Goal: Transaction & Acquisition: Purchase product/service

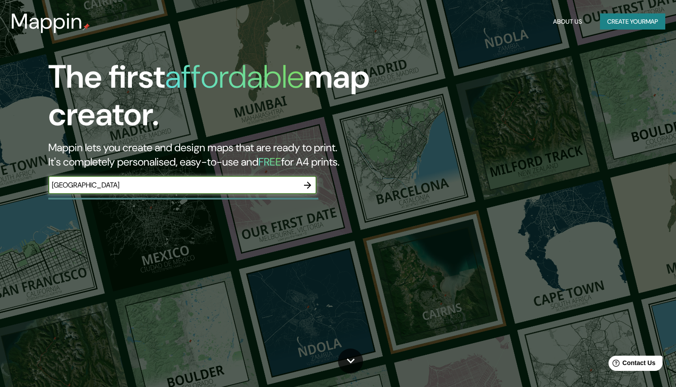
type input "[GEOGRAPHIC_DATA]"
click at [308, 185] on icon "button" at bounding box center [307, 185] width 11 height 11
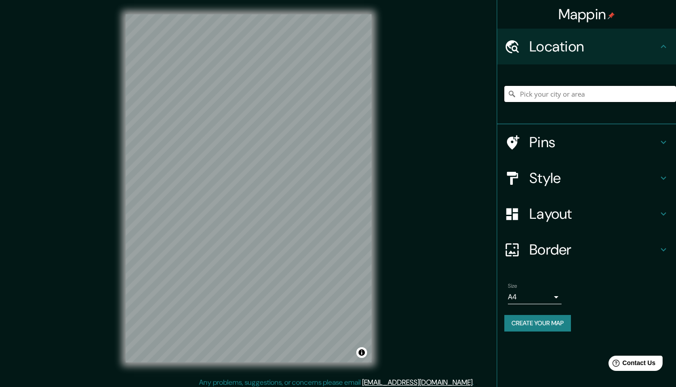
click at [556, 93] on input "Pick your city or area" at bounding box center [590, 94] width 172 height 16
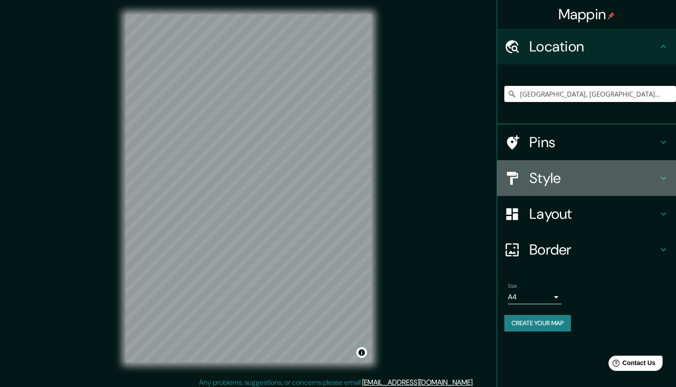
click at [565, 175] on h4 "Style" at bounding box center [593, 178] width 129 height 18
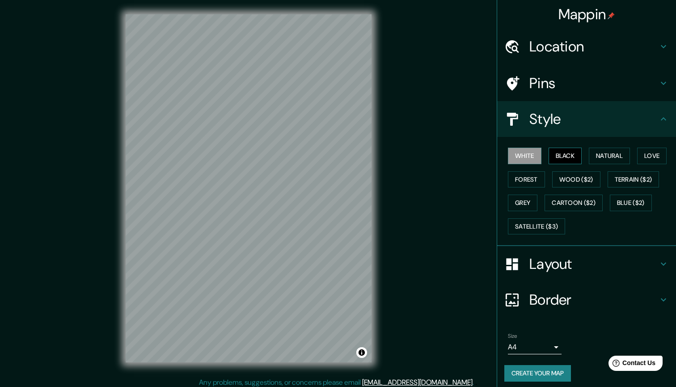
click at [571, 155] on button "Black" at bounding box center [566, 156] width 34 height 17
click at [606, 154] on button "Natural" at bounding box center [609, 156] width 41 height 17
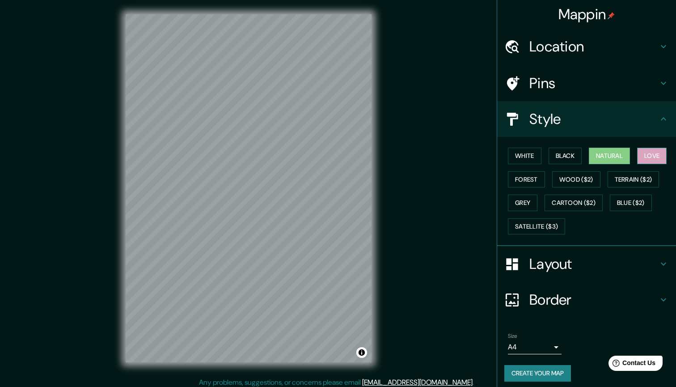
click at [655, 153] on button "Love" at bounding box center [652, 156] width 30 height 17
click at [654, 175] on button "Terrain ($2)" at bounding box center [634, 179] width 52 height 17
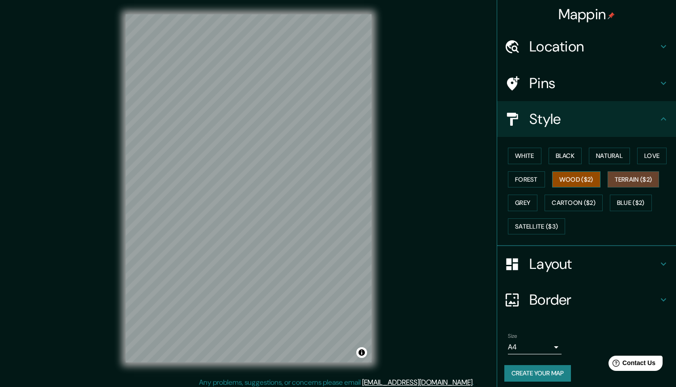
click at [598, 182] on button "Wood ($2)" at bounding box center [576, 179] width 48 height 17
click at [526, 178] on button "Forest" at bounding box center [526, 179] width 37 height 17
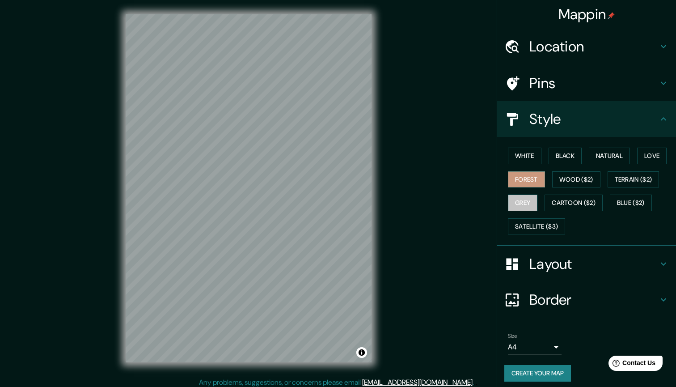
click at [533, 202] on button "Grey" at bounding box center [523, 202] width 30 height 17
click at [556, 201] on button "Cartoon ($2)" at bounding box center [573, 202] width 58 height 17
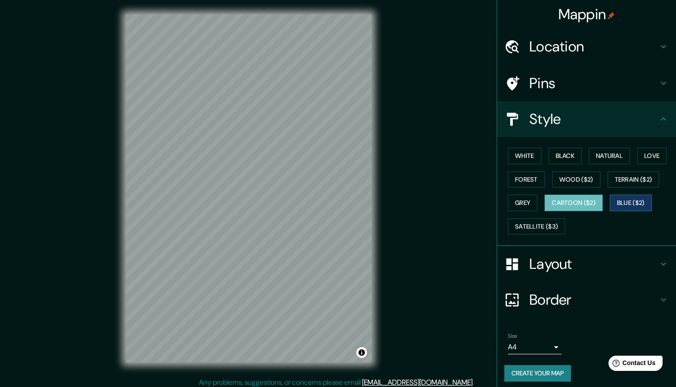
click at [643, 201] on button "Blue ($2)" at bounding box center [631, 202] width 42 height 17
click at [559, 225] on button "Satellite ($3)" at bounding box center [536, 226] width 57 height 17
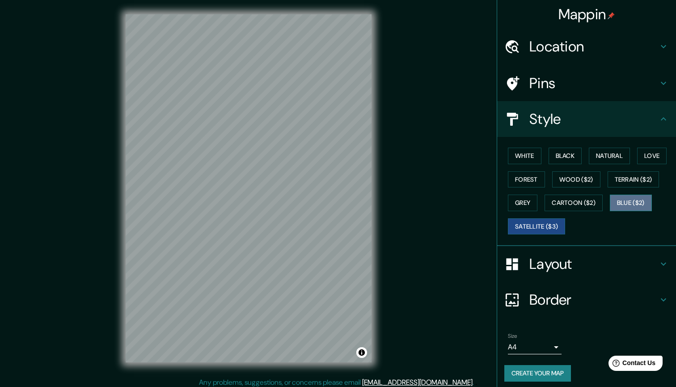
click at [633, 196] on button "Blue ($2)" at bounding box center [631, 202] width 42 height 17
click at [533, 156] on button "White" at bounding box center [525, 156] width 34 height 17
click at [647, 200] on button "Blue ($2)" at bounding box center [631, 202] width 42 height 17
click at [525, 158] on button "White" at bounding box center [525, 156] width 34 height 17
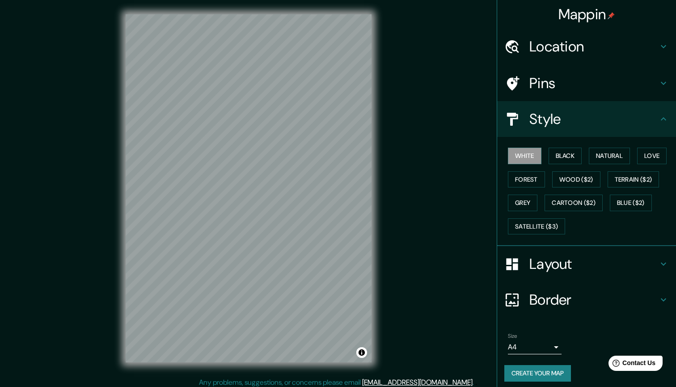
click at [587, 296] on h4 "Border" at bounding box center [593, 300] width 129 height 18
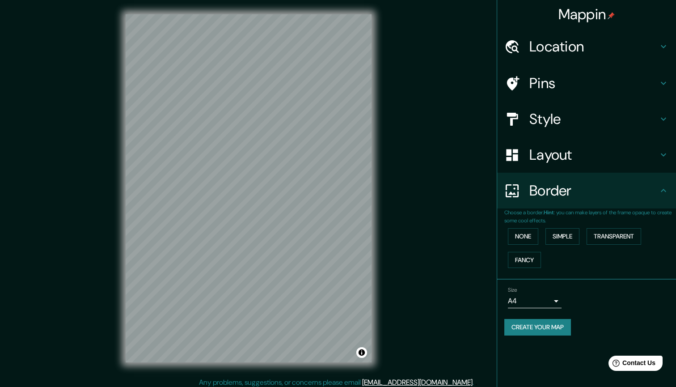
click at [558, 158] on h4 "Layout" at bounding box center [593, 155] width 129 height 18
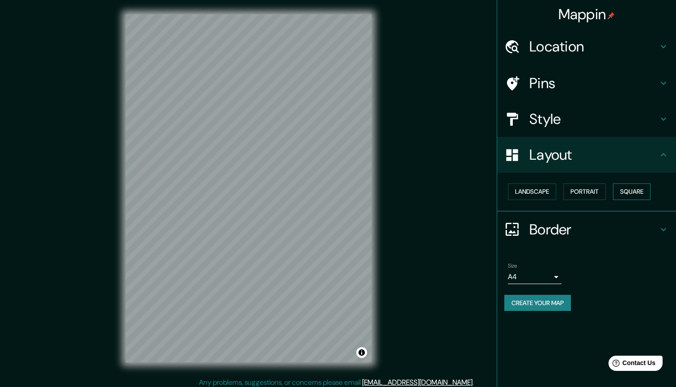
click at [625, 188] on button "Square" at bounding box center [632, 191] width 38 height 17
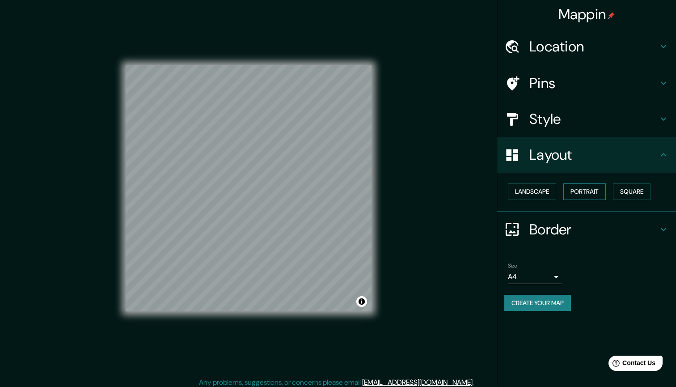
click at [582, 189] on button "Portrait" at bounding box center [584, 191] width 42 height 17
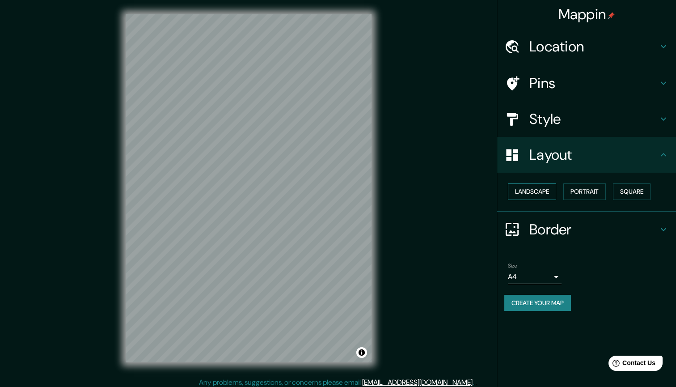
click at [543, 188] on button "Landscape" at bounding box center [532, 191] width 48 height 17
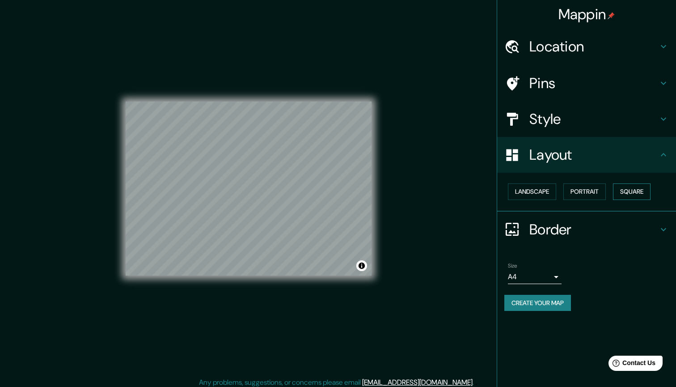
click at [639, 187] on button "Square" at bounding box center [632, 191] width 38 height 17
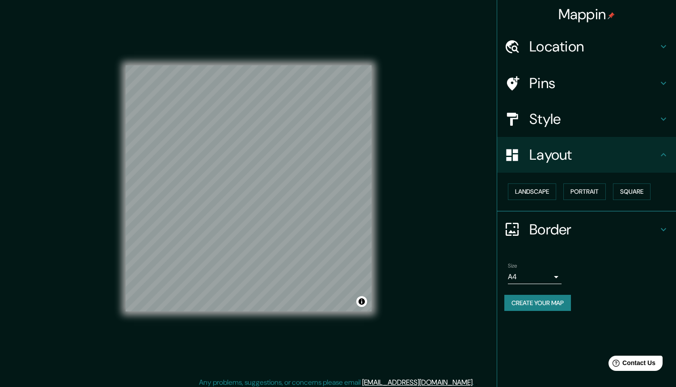
click at [559, 111] on h4 "Style" at bounding box center [593, 119] width 129 height 18
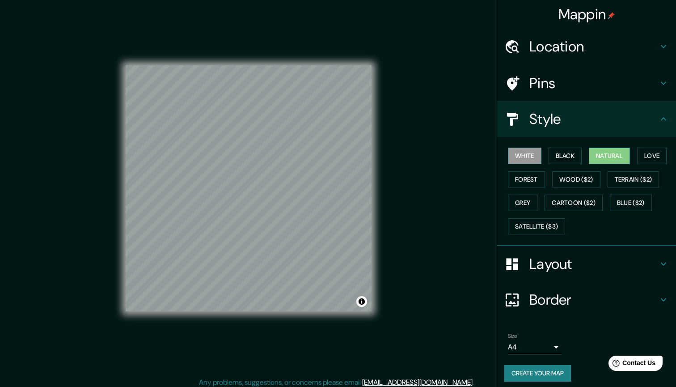
click at [604, 155] on button "Natural" at bounding box center [609, 156] width 41 height 17
click at [522, 155] on button "White" at bounding box center [525, 156] width 34 height 17
click at [604, 156] on button "Natural" at bounding box center [609, 156] width 41 height 17
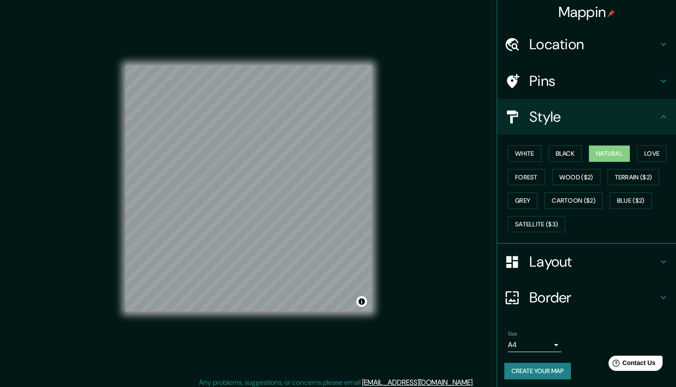
scroll to position [2, 0]
click at [533, 151] on button "White" at bounding box center [525, 154] width 34 height 17
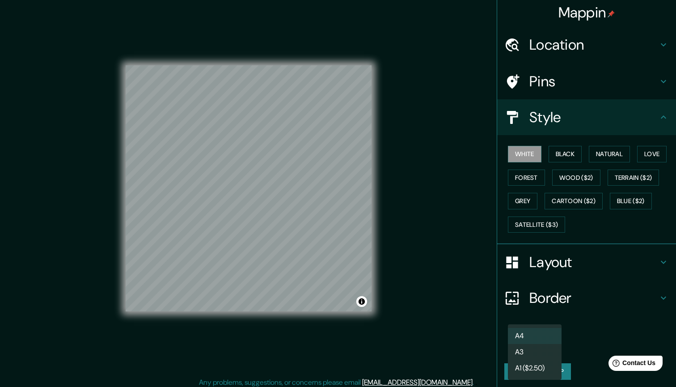
click at [554, 340] on body "Mappin Location Palma, Islas Baleares, España Pins Style White Black Natural Lo…" at bounding box center [338, 193] width 676 height 387
click at [582, 334] on div at bounding box center [338, 193] width 676 height 387
click at [553, 369] on button "Create your map" at bounding box center [537, 371] width 67 height 17
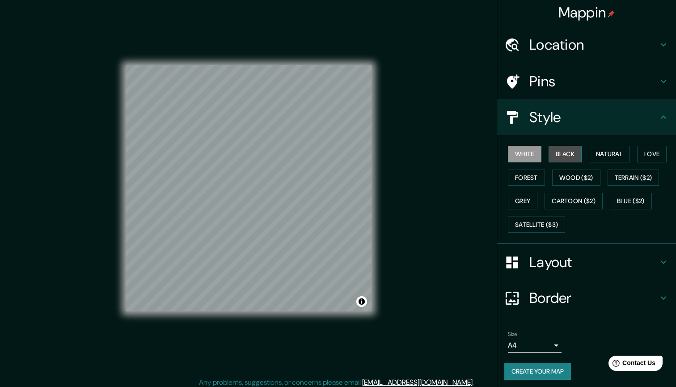
click at [574, 155] on button "Black" at bounding box center [566, 154] width 34 height 17
click at [618, 151] on button "Natural" at bounding box center [609, 154] width 41 height 17
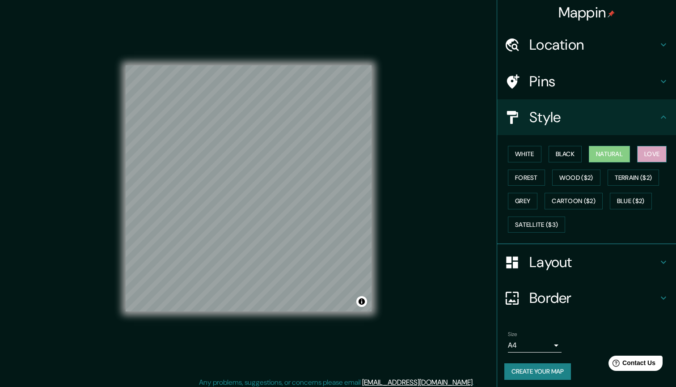
click at [649, 151] on button "Love" at bounding box center [652, 154] width 30 height 17
click at [535, 173] on button "Forest" at bounding box center [526, 177] width 37 height 17
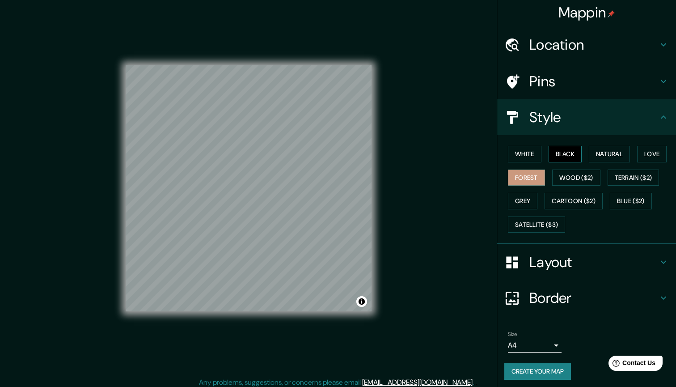
click at [562, 155] on button "Black" at bounding box center [566, 154] width 34 height 17
click at [527, 170] on button "Forest" at bounding box center [526, 177] width 37 height 17
click at [563, 152] on button "Black" at bounding box center [566, 154] width 34 height 17
click at [532, 154] on button "White" at bounding box center [525, 154] width 34 height 17
click at [570, 45] on h4 "Location" at bounding box center [593, 45] width 129 height 18
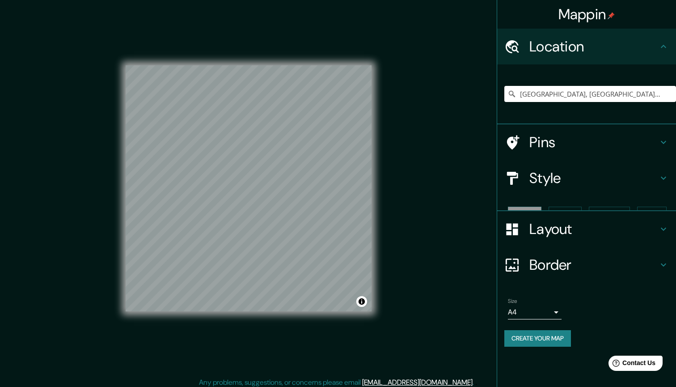
scroll to position [0, 0]
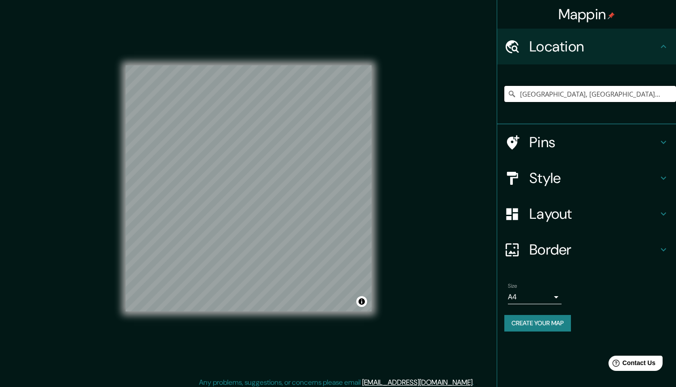
drag, startPoint x: 620, startPoint y: 93, endPoint x: 504, endPoint y: 93, distance: 116.7
click at [504, 93] on div "Palma, Islas Baleares, España" at bounding box center [586, 94] width 179 height 60
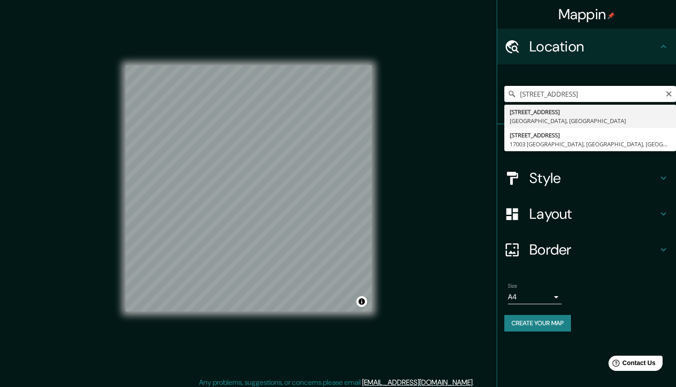
type input "Carrer De L'estudi General 8, 07001 Palma, Islas Baleares, España"
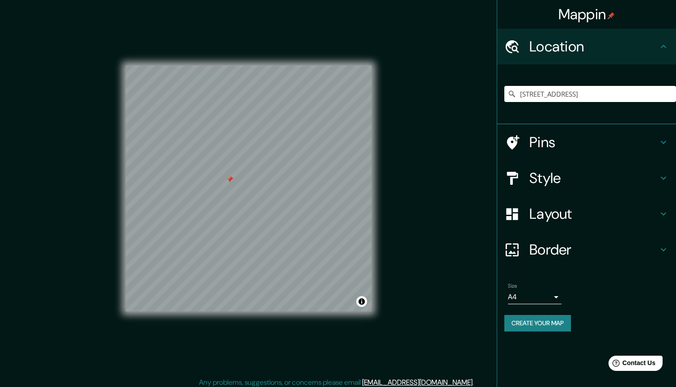
click at [226, 183] on div at bounding box center [229, 179] width 7 height 7
click at [253, 192] on div at bounding box center [252, 192] width 7 height 7
click at [528, 318] on button "Create your map" at bounding box center [537, 323] width 67 height 17
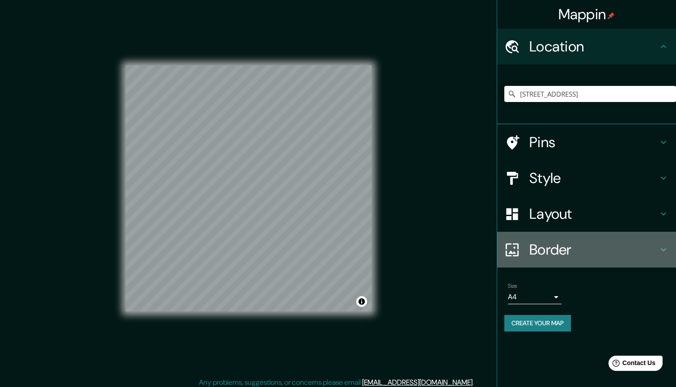
click at [561, 244] on h4 "Border" at bounding box center [593, 250] width 129 height 18
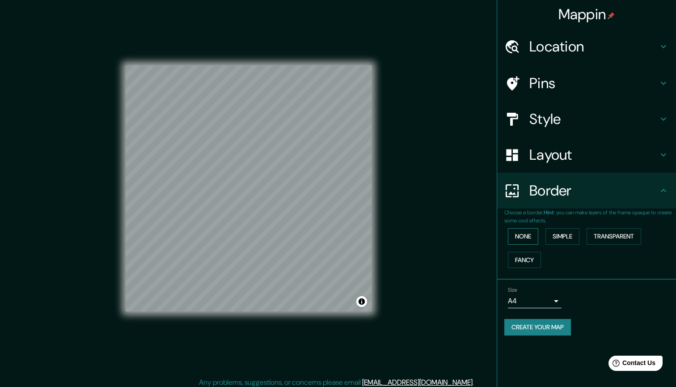
click at [531, 235] on button "None" at bounding box center [523, 236] width 30 height 17
click at [567, 235] on button "Simple" at bounding box center [562, 236] width 34 height 17
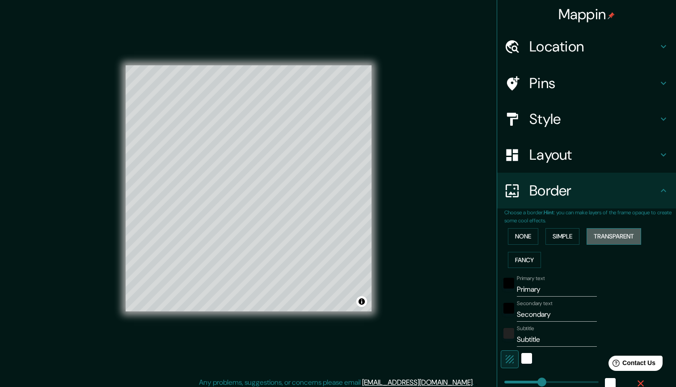
click at [636, 232] on button "Transparent" at bounding box center [614, 236] width 55 height 17
click at [534, 258] on button "Fancy" at bounding box center [524, 260] width 33 height 17
click at [530, 235] on button "None" at bounding box center [523, 236] width 30 height 17
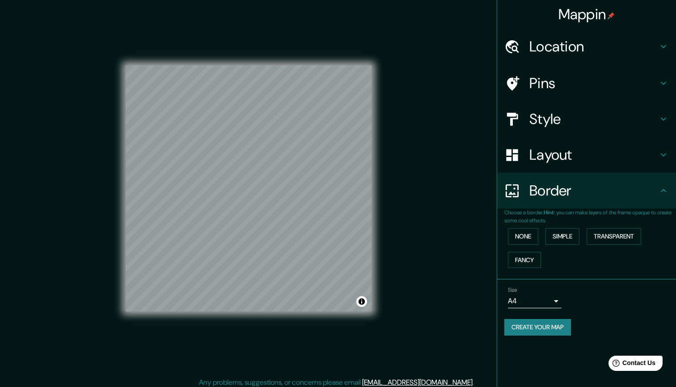
click at [565, 152] on h4 "Layout" at bounding box center [593, 155] width 129 height 18
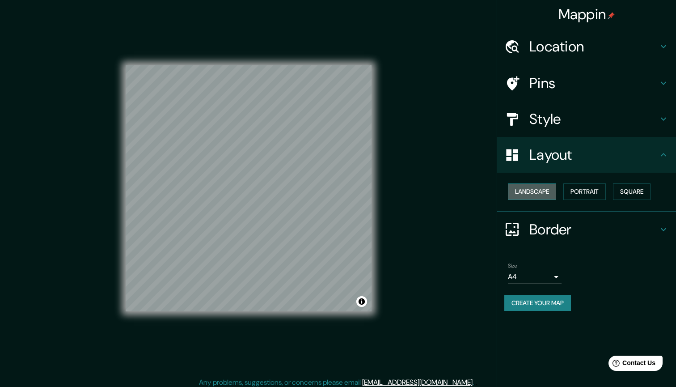
click at [540, 193] on button "Landscape" at bounding box center [532, 191] width 48 height 17
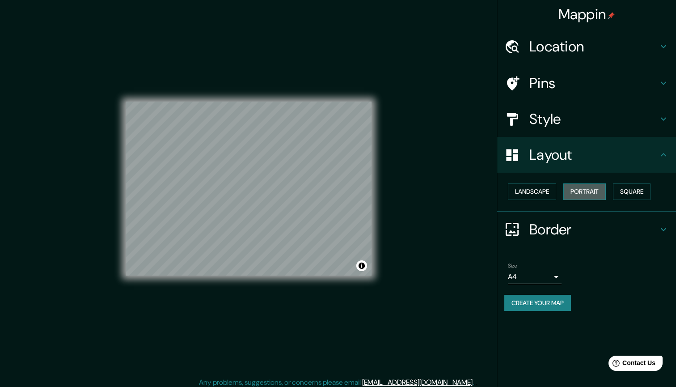
click at [582, 191] on button "Portrait" at bounding box center [584, 191] width 42 height 17
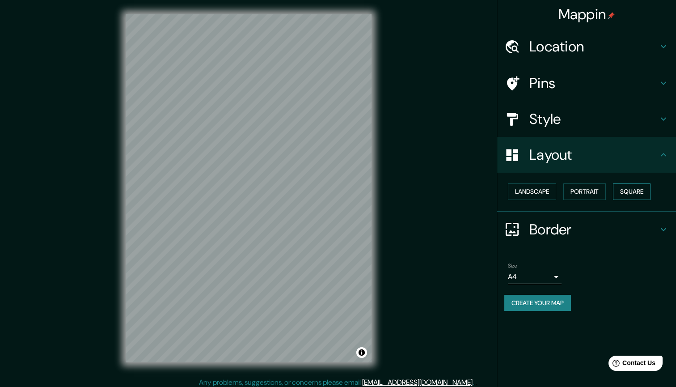
click at [623, 190] on button "Square" at bounding box center [632, 191] width 38 height 17
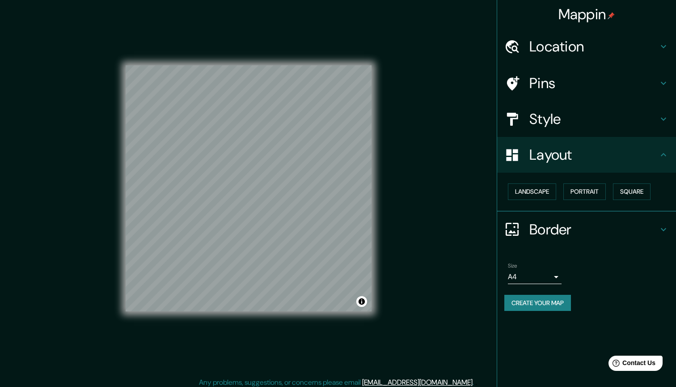
click at [561, 118] on h4 "Style" at bounding box center [593, 119] width 129 height 18
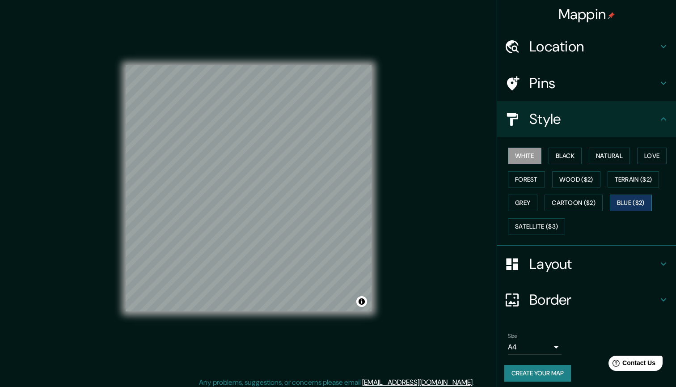
click at [621, 200] on button "Blue ($2)" at bounding box center [631, 202] width 42 height 17
click at [534, 158] on button "White" at bounding box center [525, 156] width 34 height 17
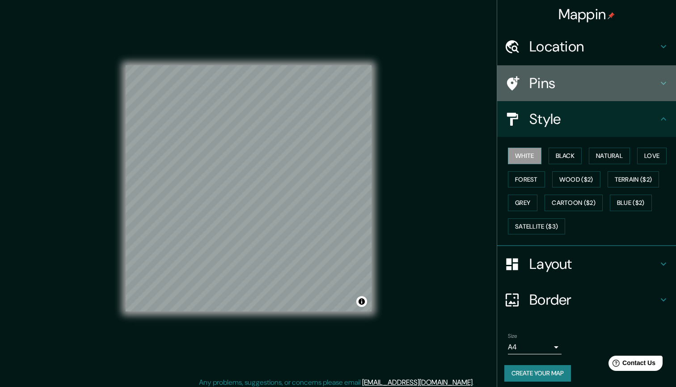
click at [571, 81] on h4 "Pins" at bounding box center [593, 83] width 129 height 18
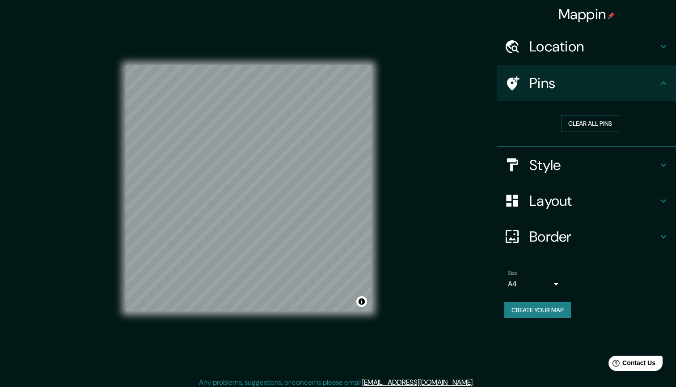
click at [576, 63] on div "Location" at bounding box center [586, 47] width 179 height 36
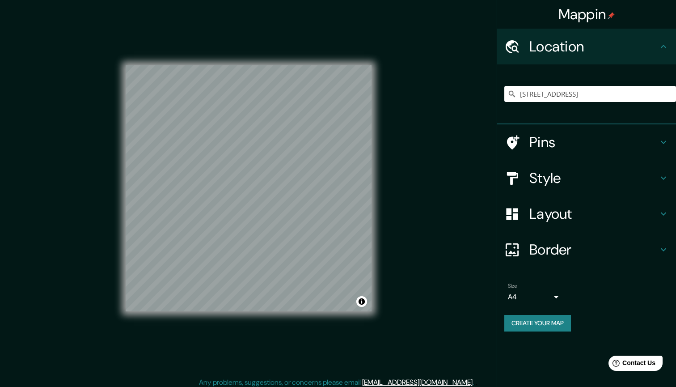
click at [536, 322] on button "Create your map" at bounding box center [537, 323] width 67 height 17
click at [541, 370] on div "Mappin Location Carrer De L'estudi General 8, 07001 Palma, Islas Baleares, Espa…" at bounding box center [586, 193] width 179 height 387
click at [659, 45] on icon at bounding box center [663, 46] width 11 height 11
click at [533, 324] on button "Create your map" at bounding box center [537, 323] width 67 height 17
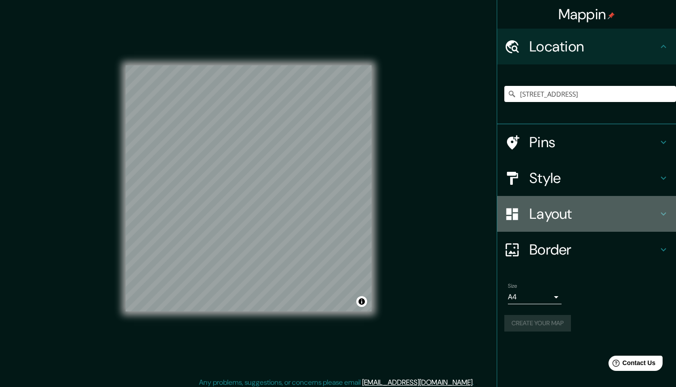
click at [557, 211] on h4 "Layout" at bounding box center [593, 214] width 129 height 18
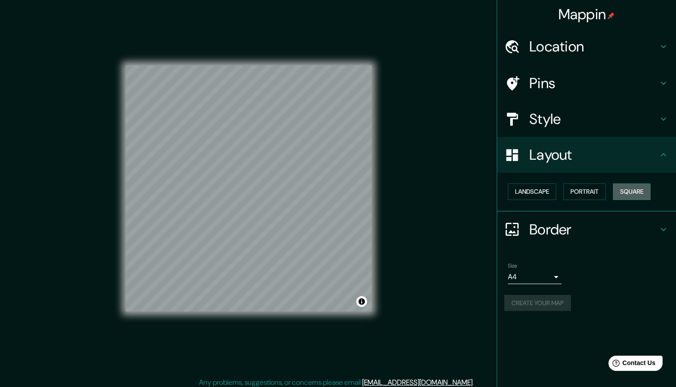
click at [642, 193] on button "Square" at bounding box center [632, 191] width 38 height 17
click at [570, 283] on div "Size A4 single" at bounding box center [586, 273] width 165 height 29
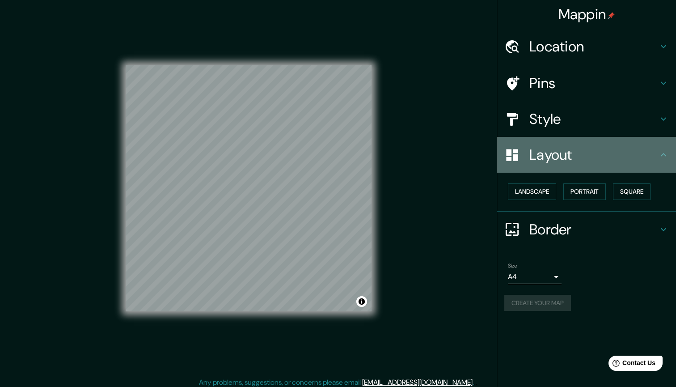
click at [657, 153] on h4 "Layout" at bounding box center [593, 155] width 129 height 18
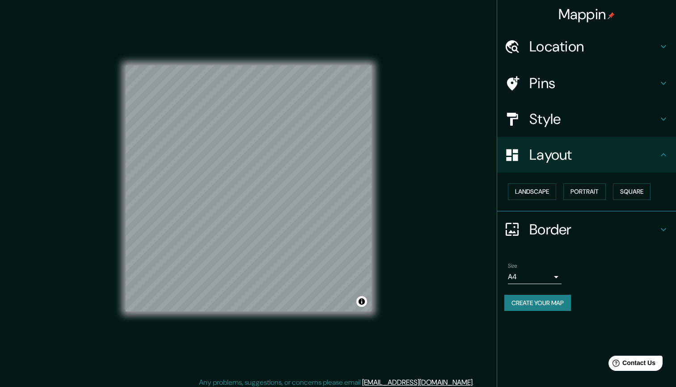
click at [534, 296] on button "Create your map" at bounding box center [537, 303] width 67 height 17
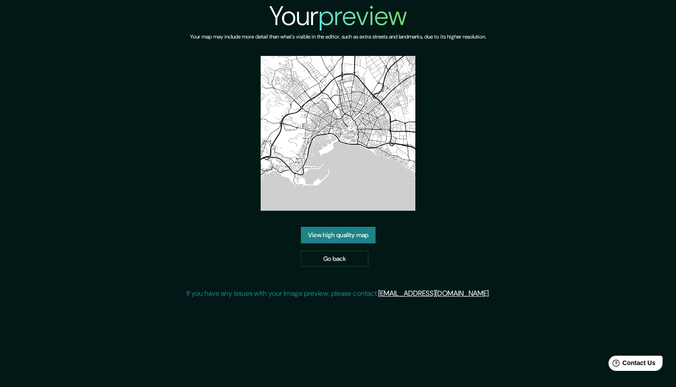
click at [357, 169] on img at bounding box center [338, 133] width 155 height 155
click at [349, 233] on link "View high quality map" at bounding box center [338, 235] width 75 height 17
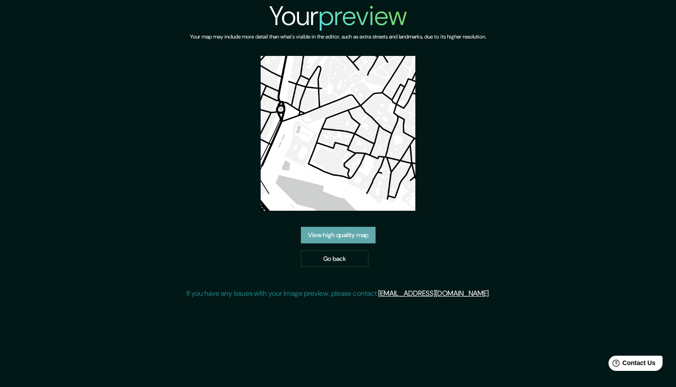
click at [367, 235] on link "View high quality map" at bounding box center [338, 235] width 75 height 17
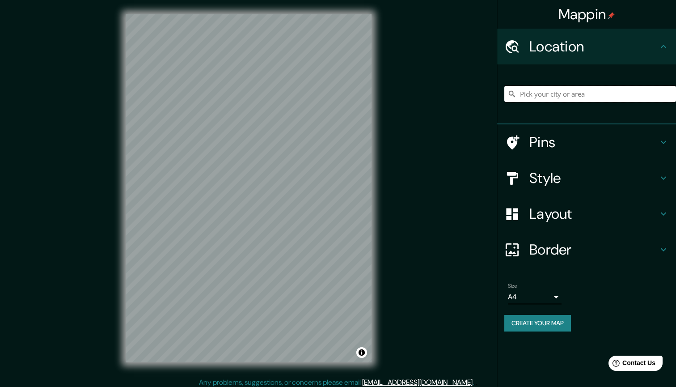
click at [540, 95] on input "Pick your city or area" at bounding box center [590, 94] width 172 height 16
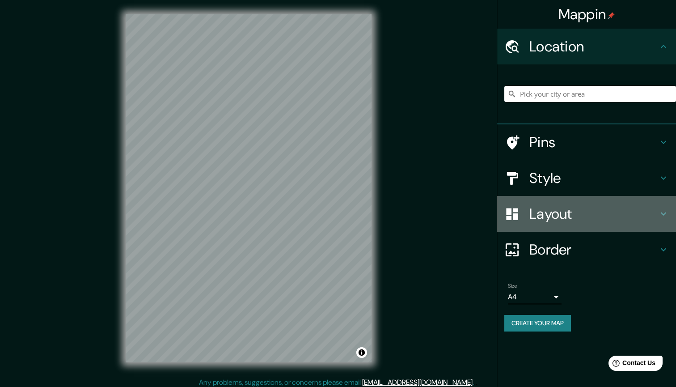
click at [588, 211] on h4 "Layout" at bounding box center [593, 214] width 129 height 18
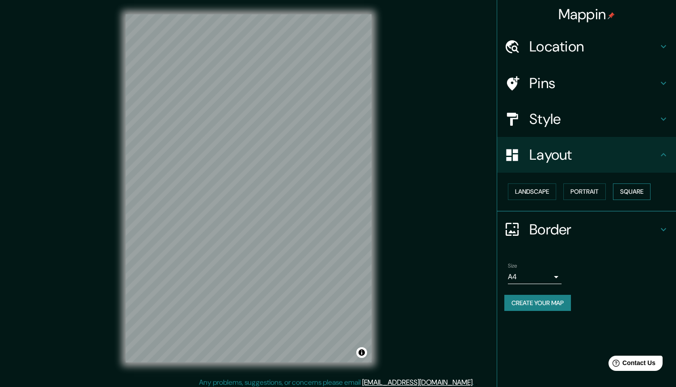
click at [643, 191] on button "Square" at bounding box center [632, 191] width 38 height 17
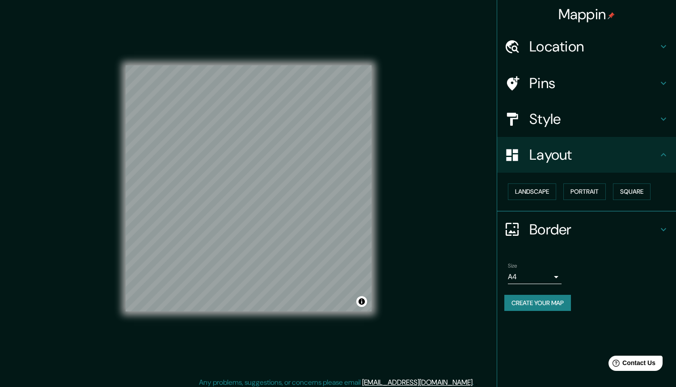
click at [530, 301] on button "Create your map" at bounding box center [537, 303] width 67 height 17
click at [539, 299] on button "Create your map" at bounding box center [537, 303] width 67 height 17
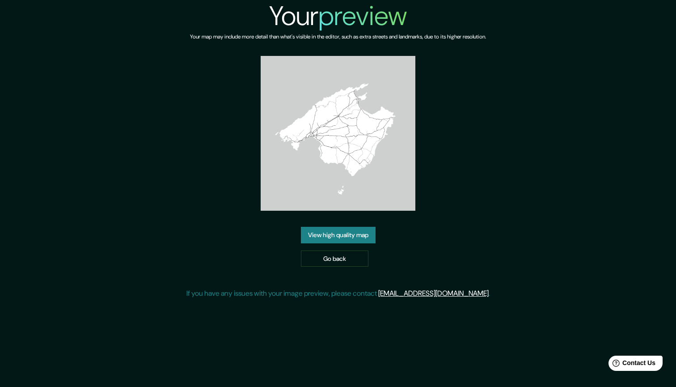
click at [352, 235] on link "View high quality map" at bounding box center [338, 235] width 75 height 17
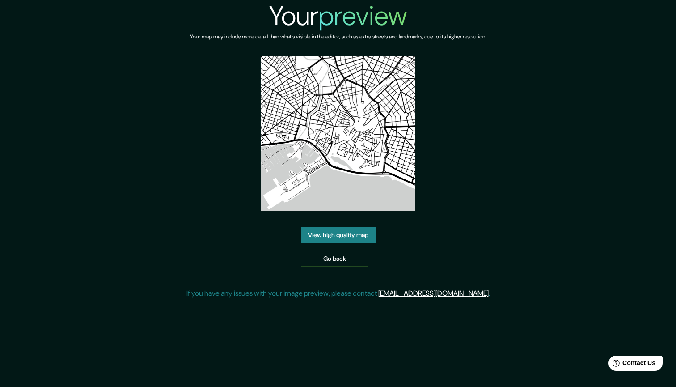
click at [358, 235] on link "View high quality map" at bounding box center [338, 235] width 75 height 17
